Goal: Check status: Check status

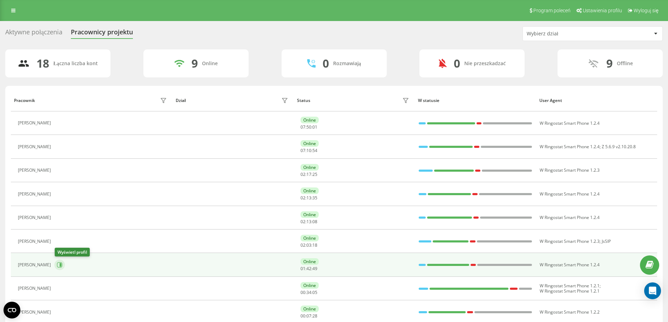
click at [61, 265] on icon at bounding box center [61, 265] width 2 height 4
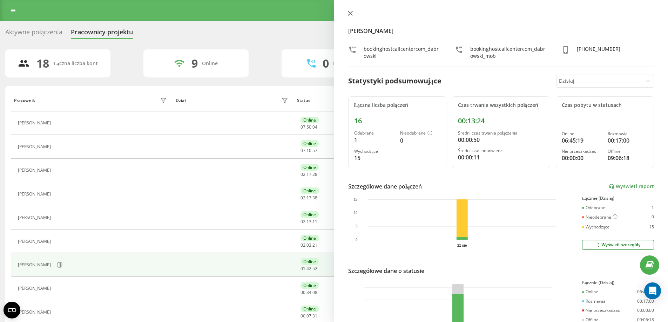
click at [352, 11] on icon at bounding box center [350, 13] width 5 height 5
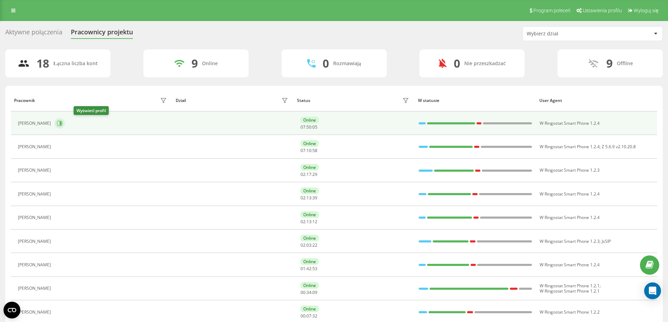
click at [61, 123] on icon at bounding box center [61, 124] width 2 height 4
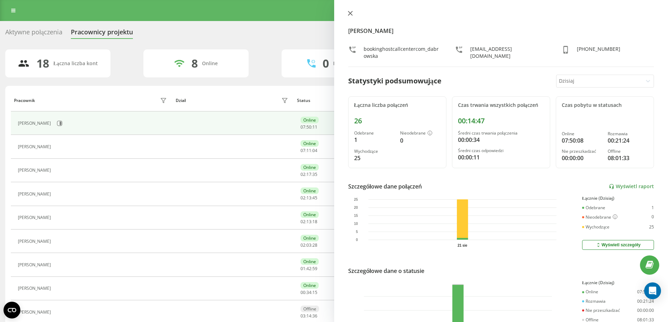
click at [350, 14] on icon at bounding box center [350, 13] width 5 height 5
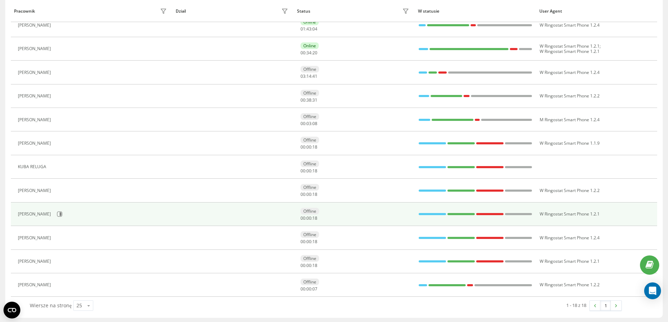
scroll to position [241, 0]
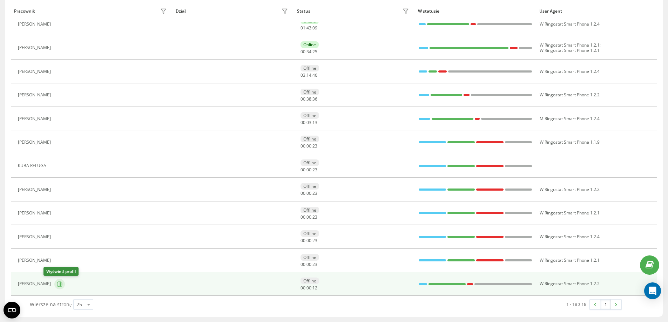
click at [57, 285] on icon at bounding box center [60, 285] width 6 height 6
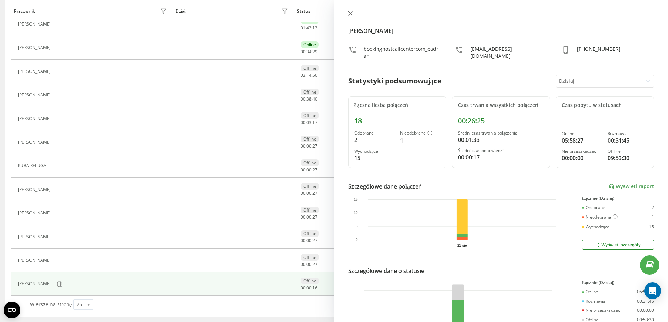
click at [353, 13] on button at bounding box center [350, 14] width 9 height 7
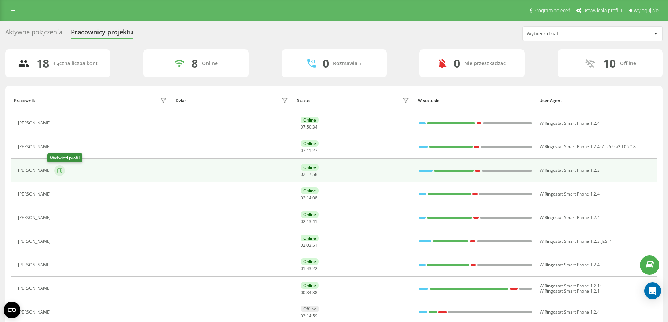
click at [60, 170] on icon at bounding box center [61, 171] width 2 height 4
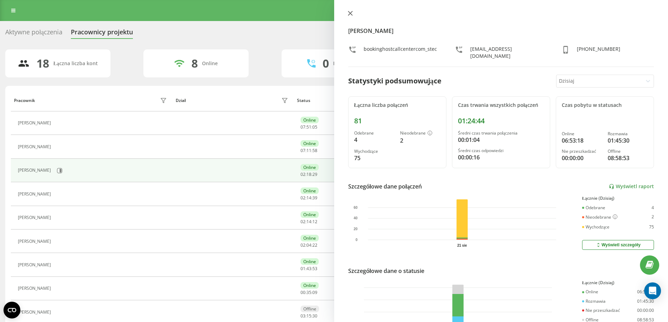
click at [351, 13] on icon at bounding box center [350, 13] width 5 height 5
